Goal: Navigation & Orientation: Find specific page/section

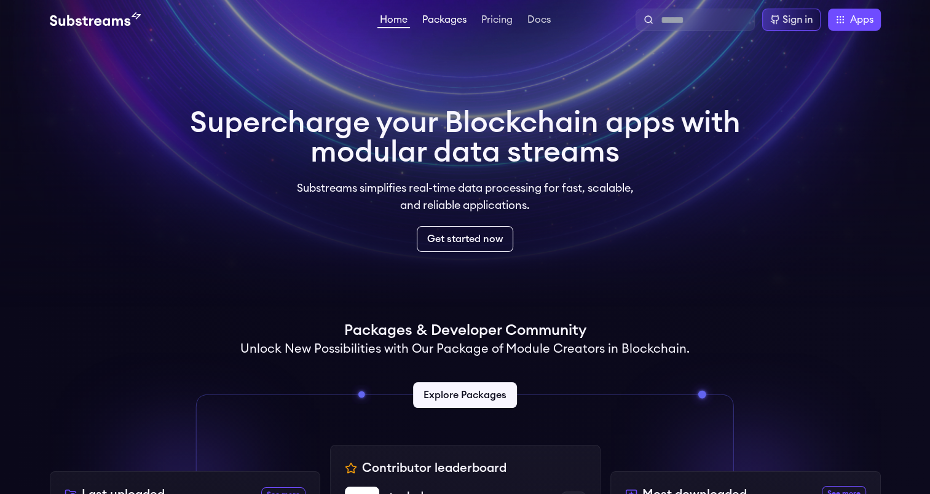
click at [453, 23] on link "Packages" at bounding box center [444, 21] width 49 height 12
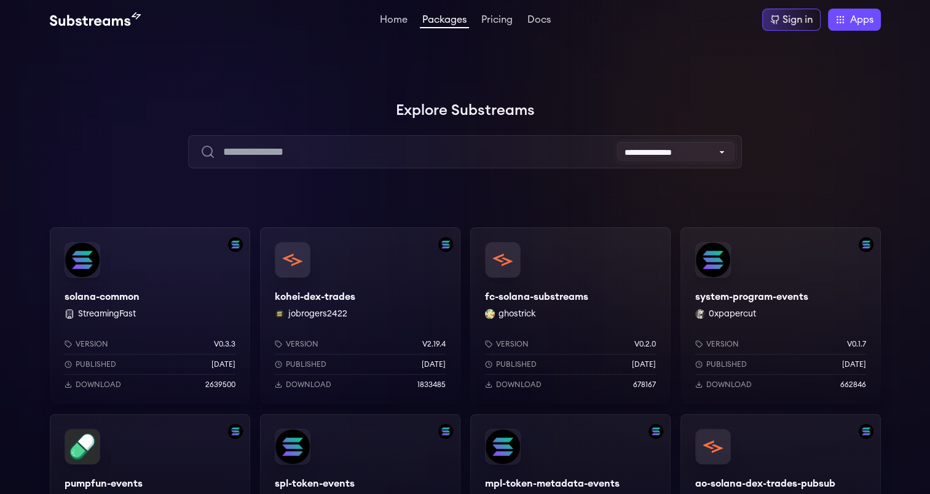
click at [701, 151] on select "**********" at bounding box center [675, 152] width 118 height 20
click at [771, 152] on div at bounding box center [745, 123] width 369 height 369
click at [504, 22] on link "Pricing" at bounding box center [497, 21] width 36 height 12
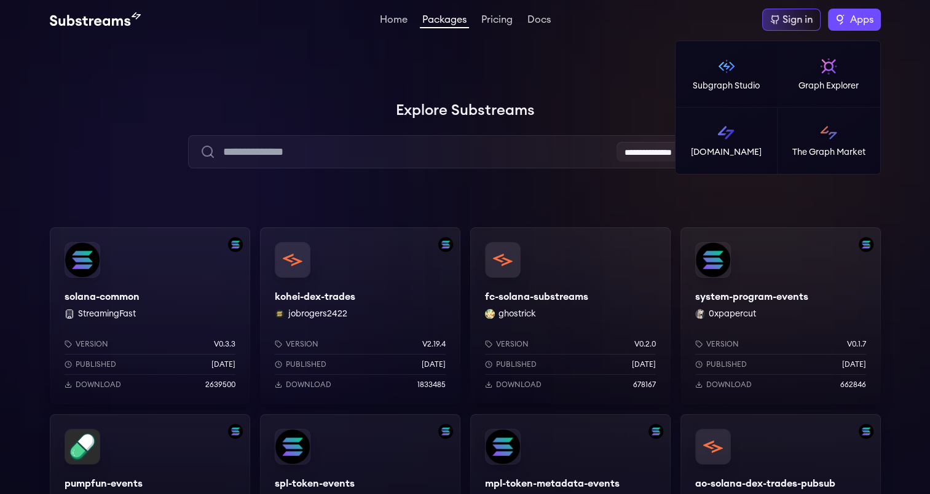
click at [843, 22] on label "Apps" at bounding box center [854, 20] width 53 height 22
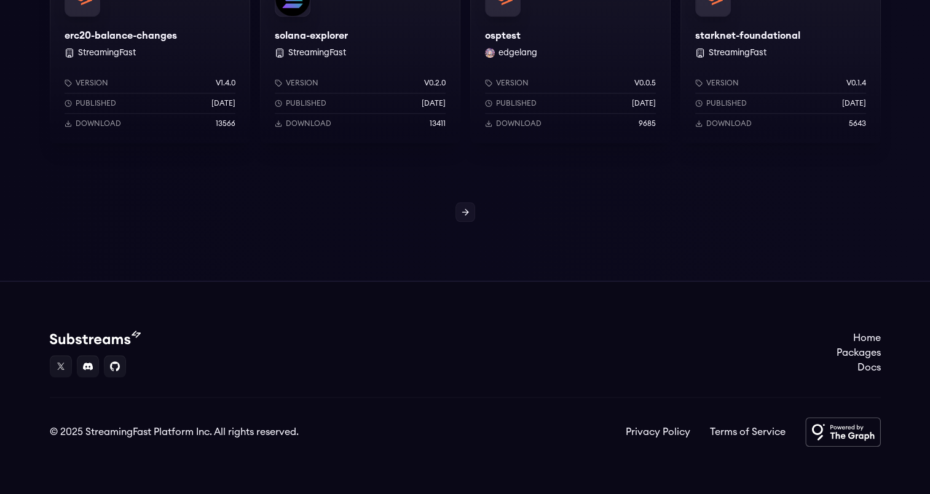
scroll to position [1197, 0]
click at [465, 211] on icon at bounding box center [465, 211] width 10 height 10
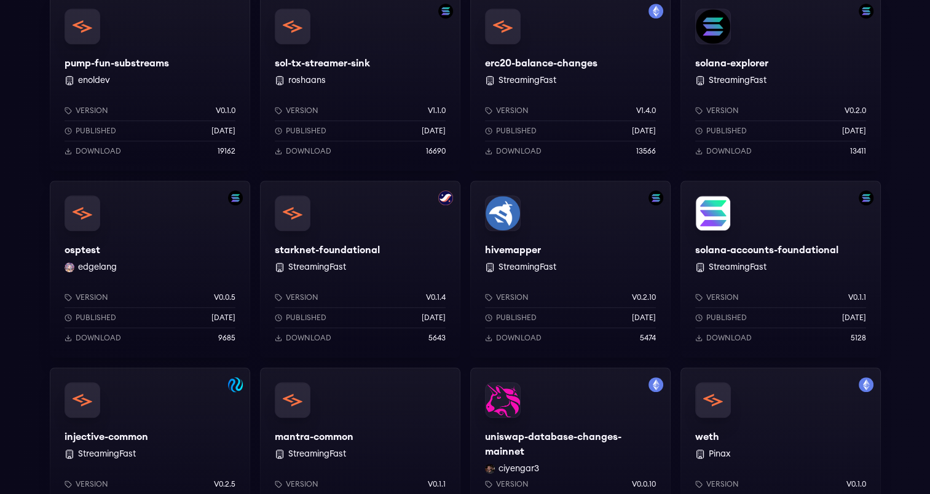
scroll to position [1045, 0]
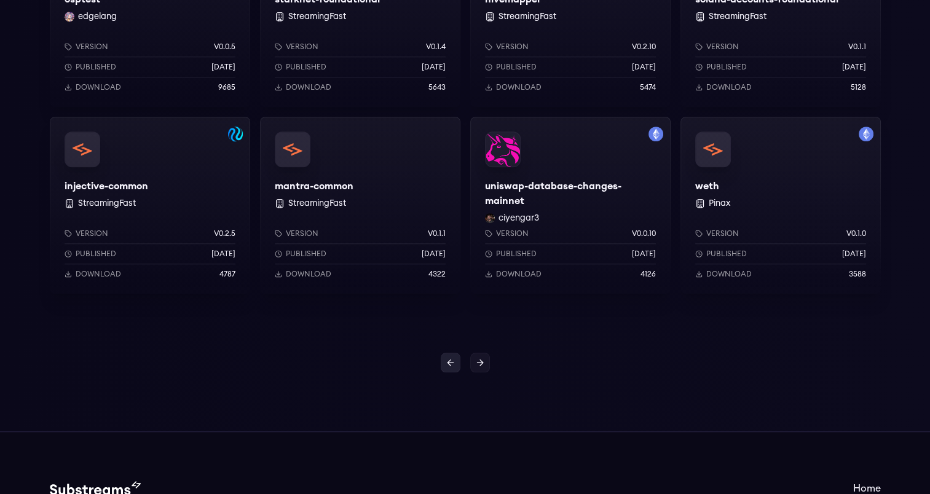
click at [453, 359] on icon at bounding box center [451, 363] width 10 height 10
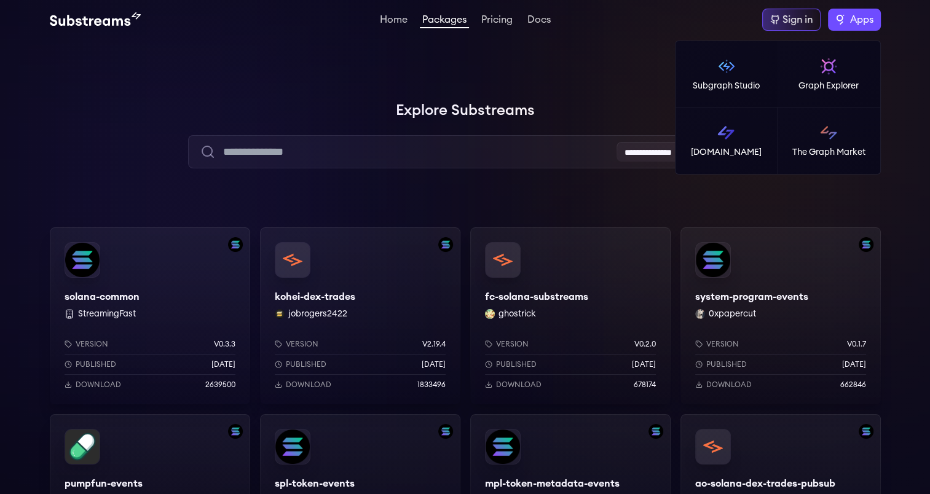
click at [856, 22] on span "Apps" at bounding box center [861, 19] width 23 height 15
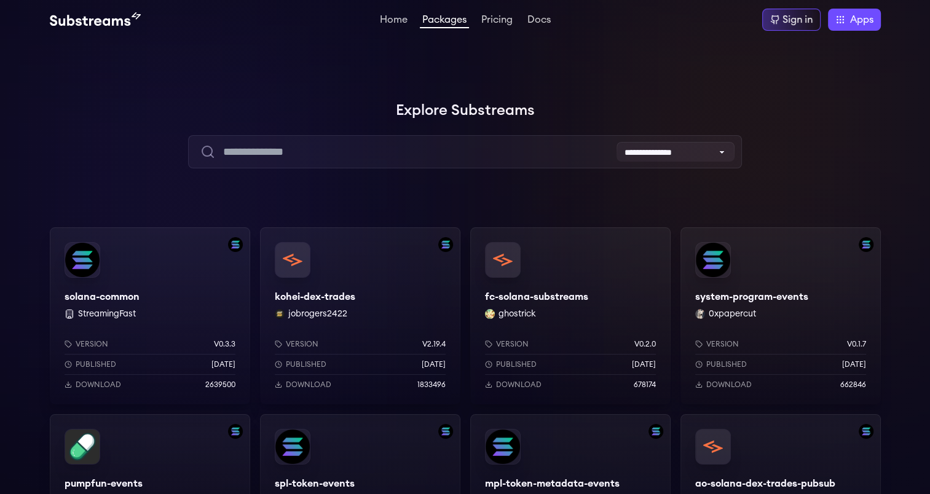
click at [824, 197] on div at bounding box center [745, 123] width 369 height 369
